Goal: Transaction & Acquisition: Purchase product/service

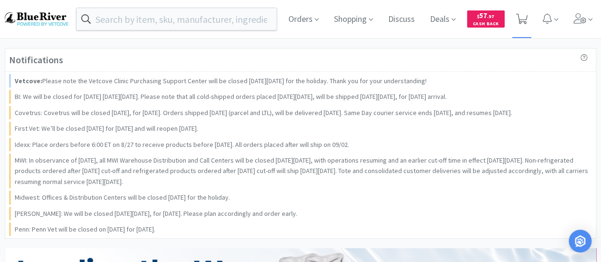
click at [522, 17] on icon at bounding box center [522, 19] width 12 height 10
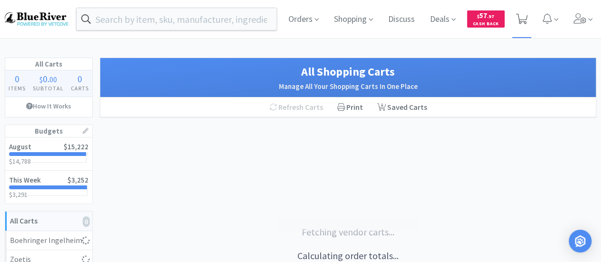
select select "1"
select select "2"
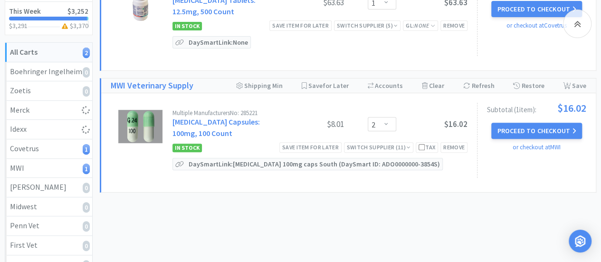
scroll to position [173, 0]
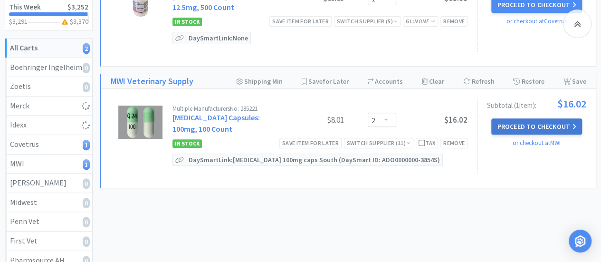
click at [526, 126] on button "Proceed to Checkout" at bounding box center [536, 126] width 90 height 16
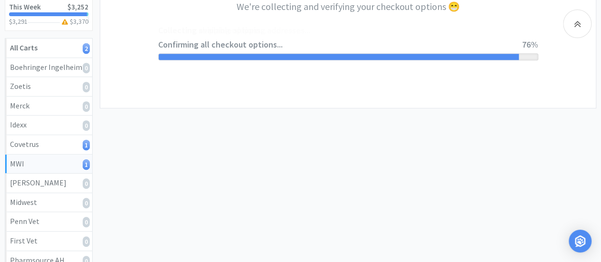
select select "STD_"
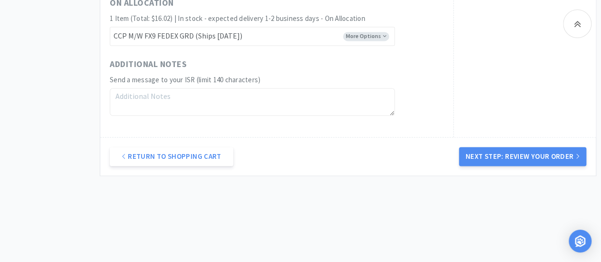
scroll to position [670, 0]
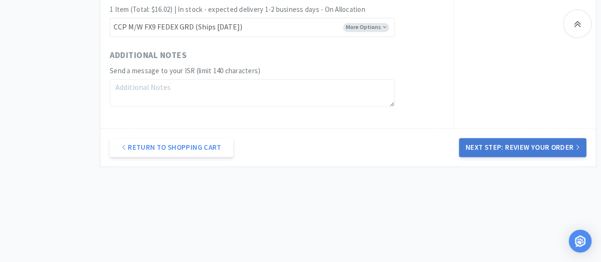
click at [493, 141] on button "Next Step: Review Your Order" at bounding box center [522, 147] width 127 height 19
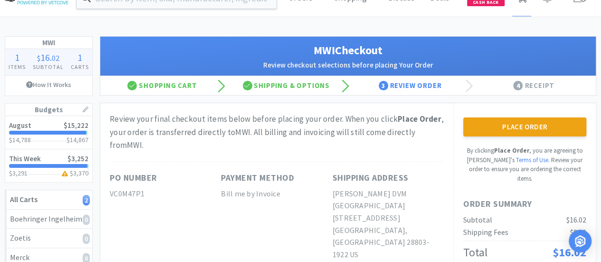
scroll to position [22, 0]
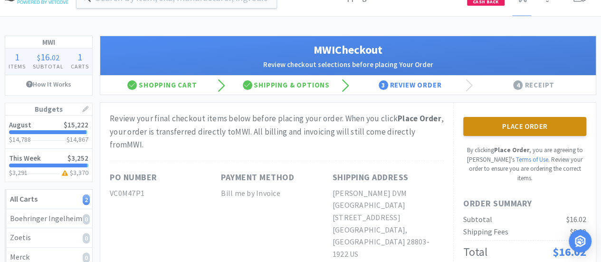
click at [513, 122] on button "Place Order" at bounding box center [524, 126] width 123 height 19
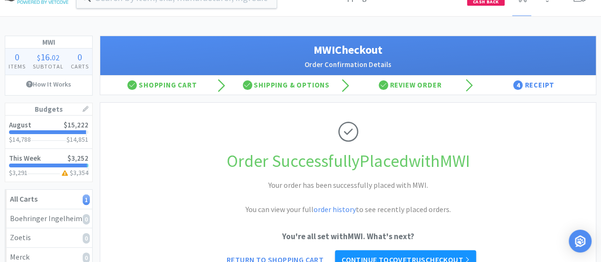
click at [426, 251] on link "Continue to Covetrus checkout" at bounding box center [405, 259] width 141 height 19
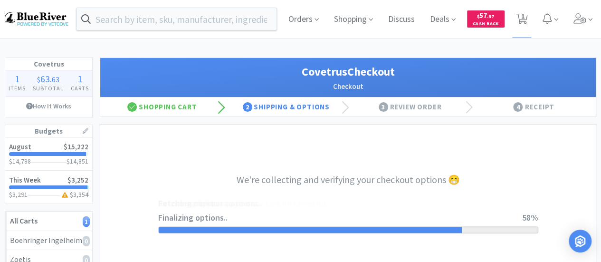
select select "ACCOUNT"
select select "cvt-standard-net"
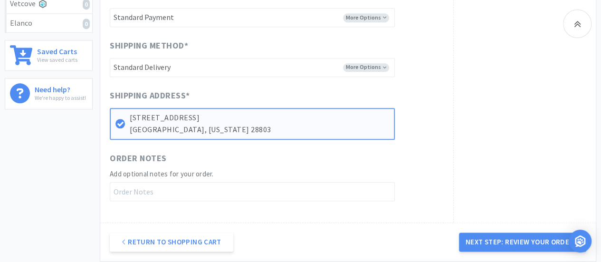
scroll to position [499, 0]
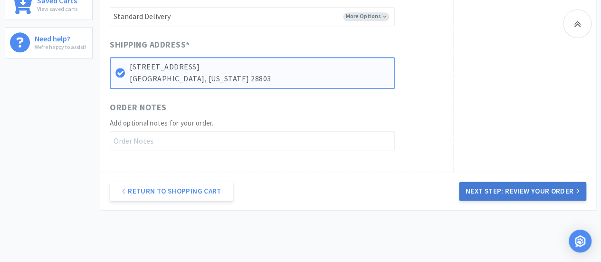
click at [492, 190] on button "Next Step: Review Your Order" at bounding box center [522, 191] width 127 height 19
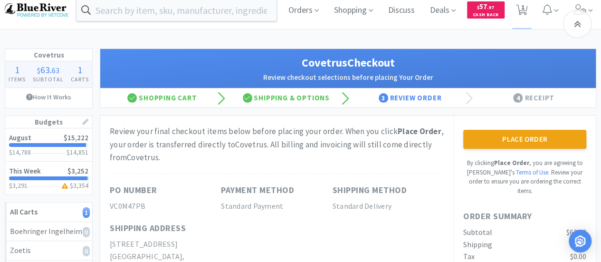
scroll to position [0, 0]
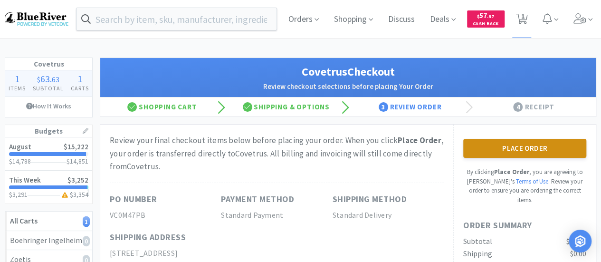
click at [517, 141] on button "Place Order" at bounding box center [524, 148] width 123 height 19
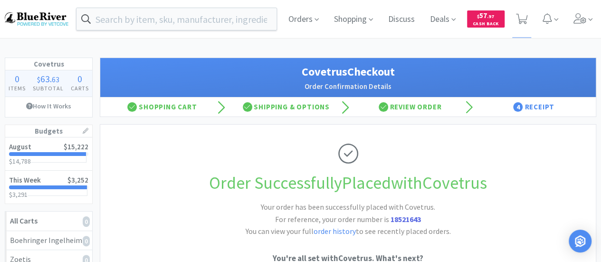
click at [513, 150] on div "Order Successfully Placed with Covetrus Your order has been successfully placed…" at bounding box center [348, 218] width 477 height 186
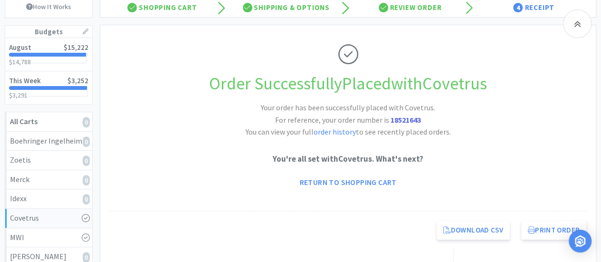
scroll to position [104, 0]
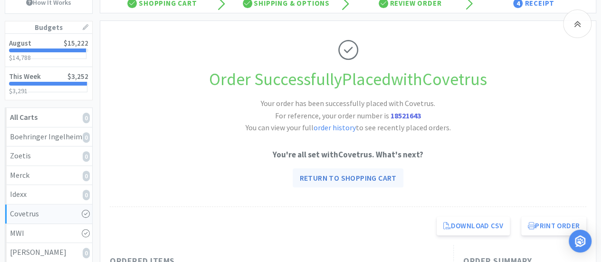
click at [323, 180] on link "Return to Shopping Cart" at bounding box center [348, 177] width 110 height 19
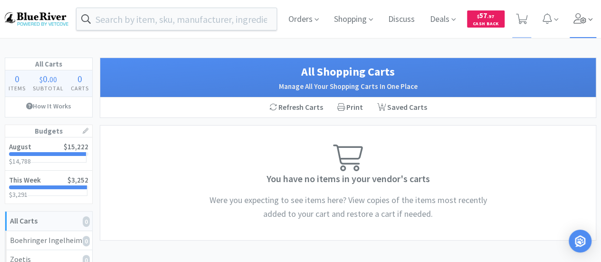
click at [584, 21] on icon at bounding box center [580, 18] width 13 height 10
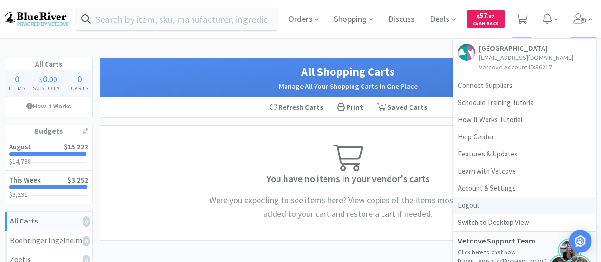
click at [468, 207] on link "Logout" at bounding box center [524, 205] width 143 height 17
